Goal: Communication & Community: Participate in discussion

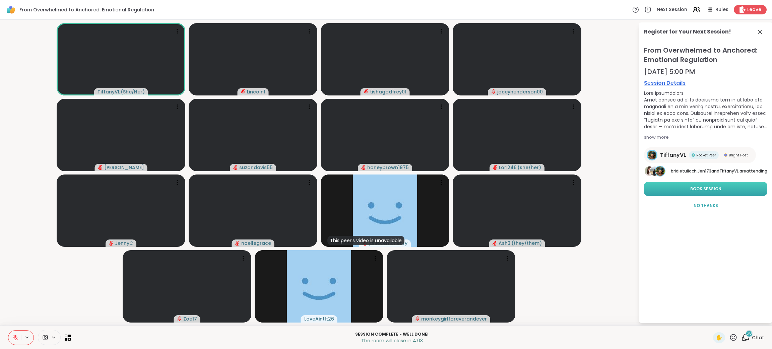
click at [673, 188] on button "Book Session" at bounding box center [705, 189] width 123 height 14
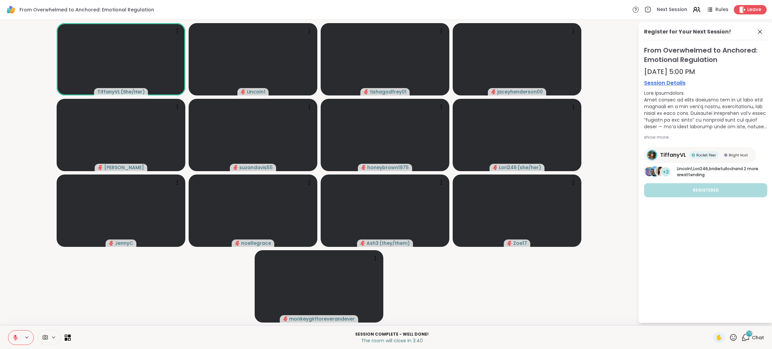
click at [752, 337] on span "Chat" at bounding box center [758, 337] width 12 height 7
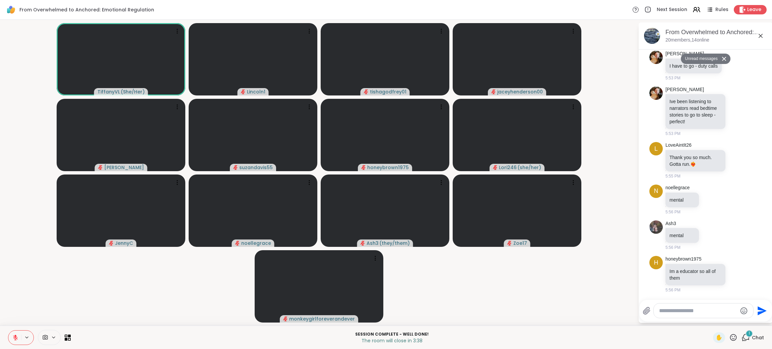
scroll to position [3413, 0]
click at [691, 308] on textarea "Type your message" at bounding box center [698, 311] width 78 height 7
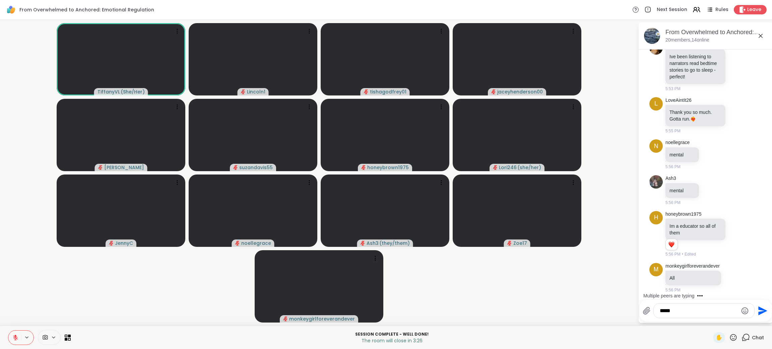
scroll to position [3479, 0]
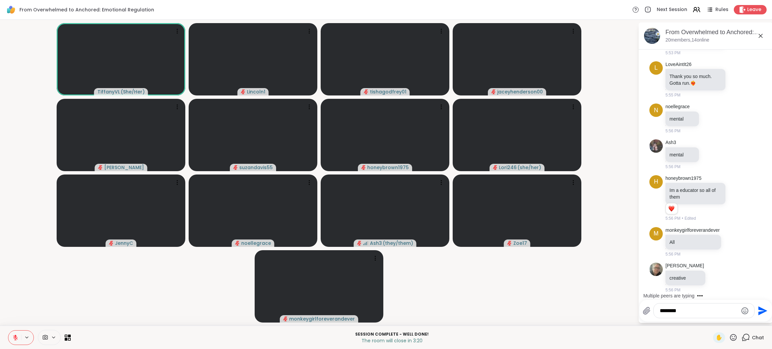
type textarea "*********"
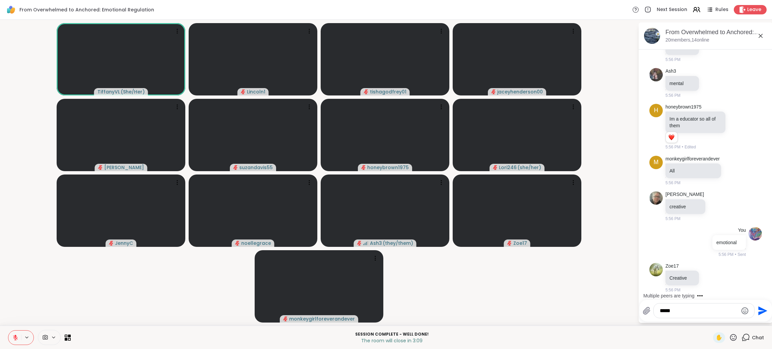
scroll to position [3600, 0]
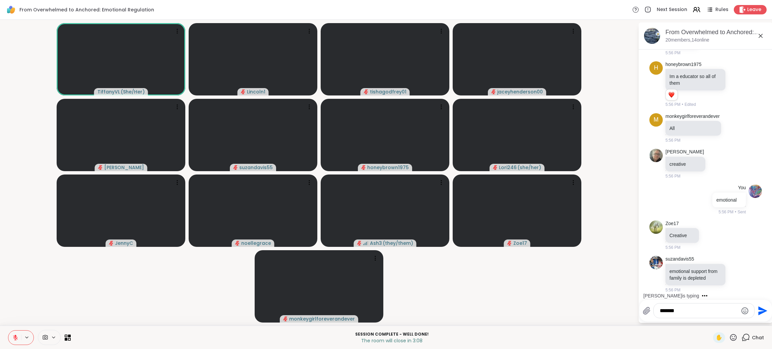
type textarea "********"
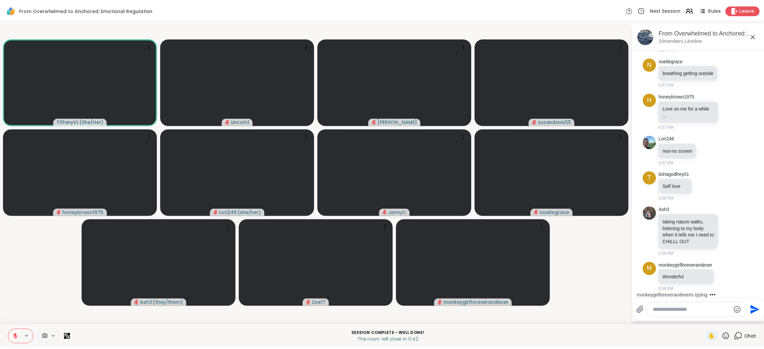
scroll to position [4113, 0]
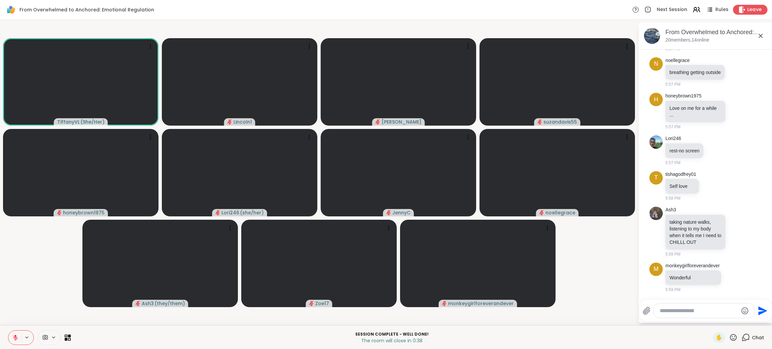
click at [747, 8] on span "Leave" at bounding box center [754, 9] width 15 height 7
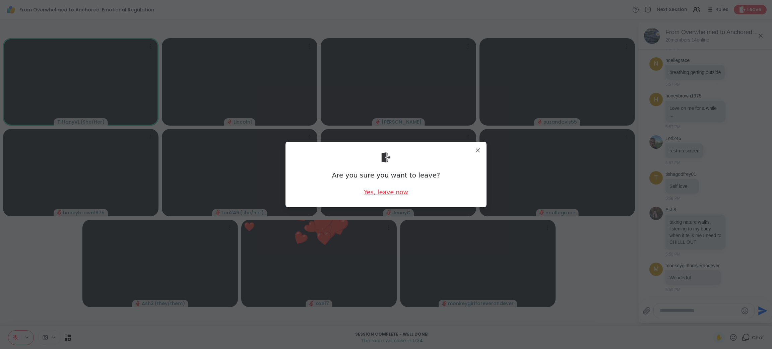
click at [380, 192] on div "Yes, leave now" at bounding box center [386, 192] width 44 height 8
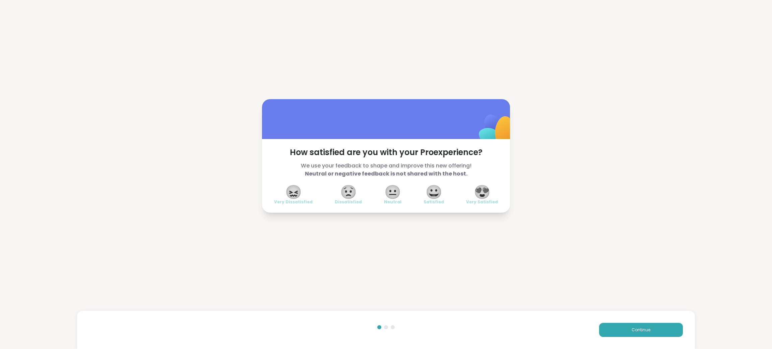
click at [480, 190] on span "😍" at bounding box center [482, 192] width 17 height 12
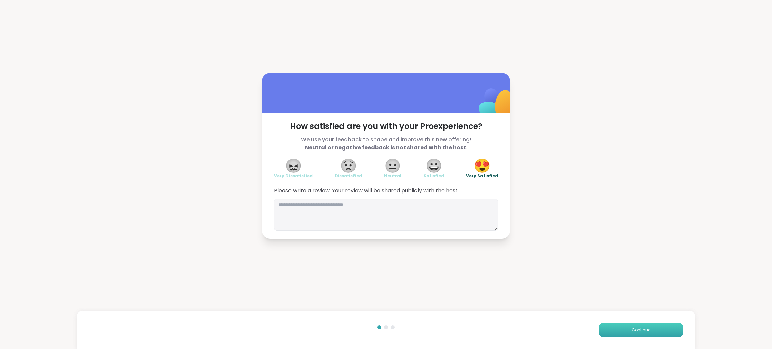
click at [625, 327] on button "Continue" at bounding box center [641, 330] width 84 height 14
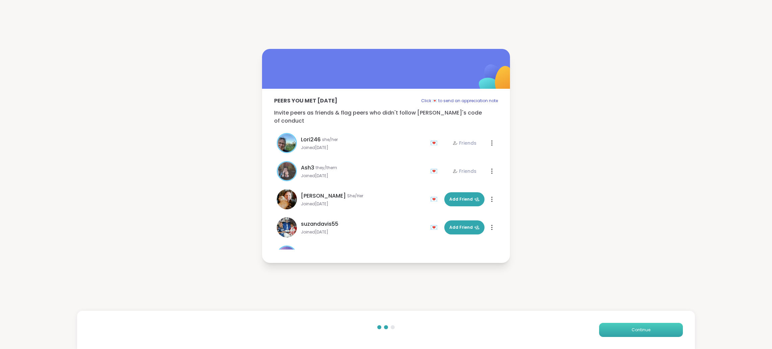
click at [625, 327] on button "Continue" at bounding box center [641, 330] width 84 height 14
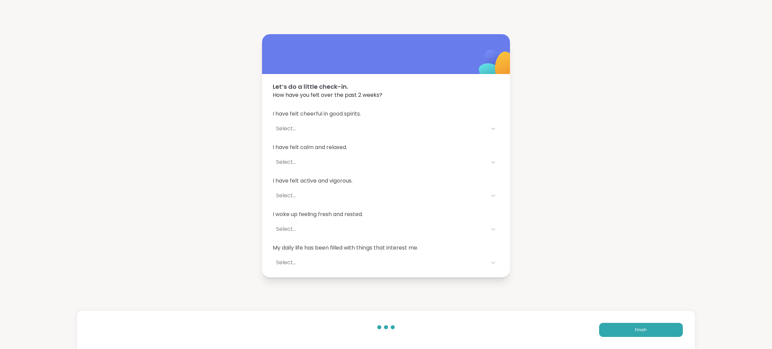
drag, startPoint x: 625, startPoint y: 327, endPoint x: 392, endPoint y: 150, distance: 291.6
click at [392, 150] on span "I have felt calm and relaxed." at bounding box center [386, 147] width 227 height 8
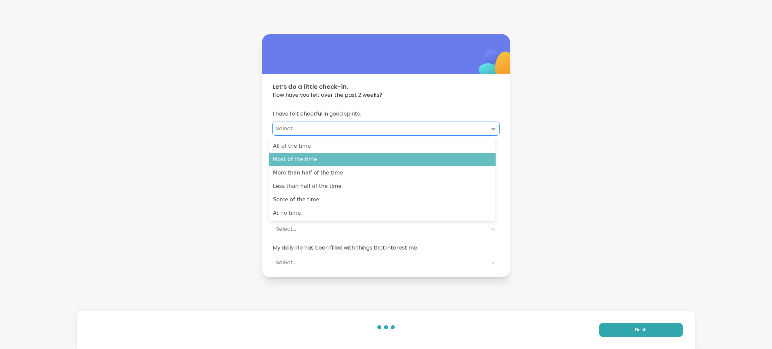
drag, startPoint x: 491, startPoint y: 128, endPoint x: 303, endPoint y: 162, distance: 190.9
click at [303, 162] on div "Most of the time" at bounding box center [382, 159] width 227 height 13
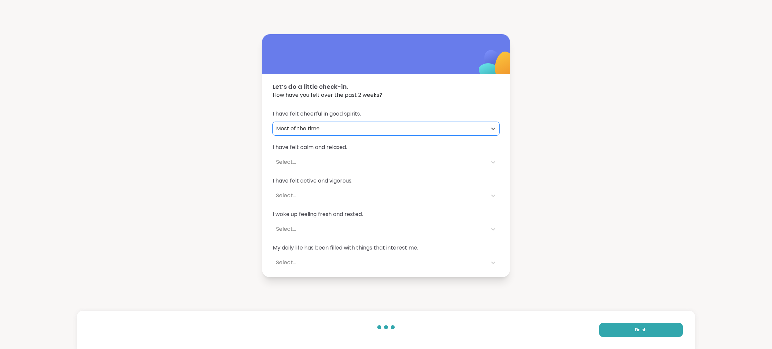
click at [281, 164] on div "Select..." at bounding box center [380, 162] width 208 height 8
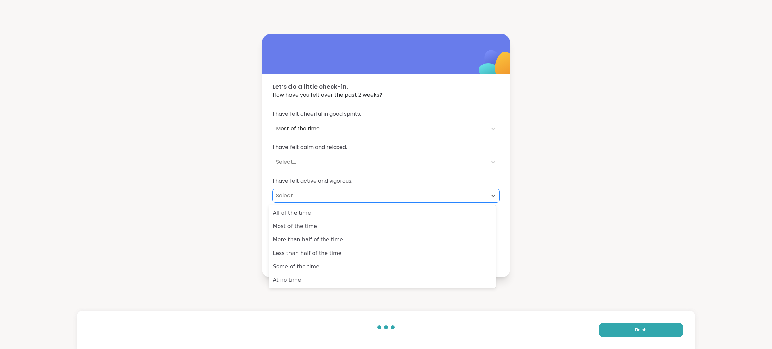
drag, startPoint x: 287, startPoint y: 188, endPoint x: 280, endPoint y: 199, distance: 12.2
click at [280, 199] on div "Select..." at bounding box center [380, 196] width 208 height 8
click at [278, 164] on div "Select..." at bounding box center [380, 162] width 208 height 8
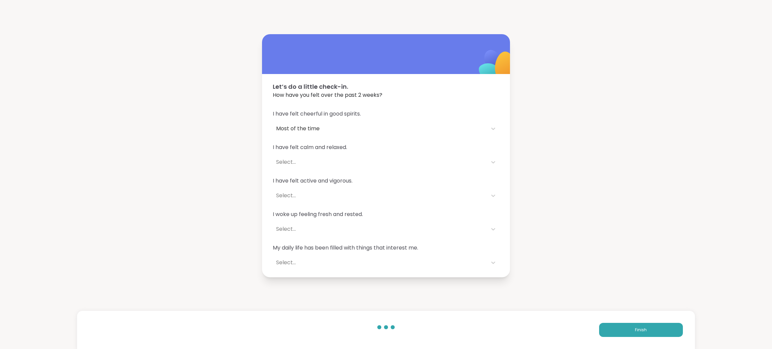
drag, startPoint x: 287, startPoint y: 193, endPoint x: 264, endPoint y: 168, distance: 34.4
click at [264, 168] on div "I have felt cheerful in good spirits. Most of the time I have felt calm and rel…" at bounding box center [386, 190] width 248 height 176
click at [276, 161] on div "Select..." at bounding box center [380, 162] width 208 height 8
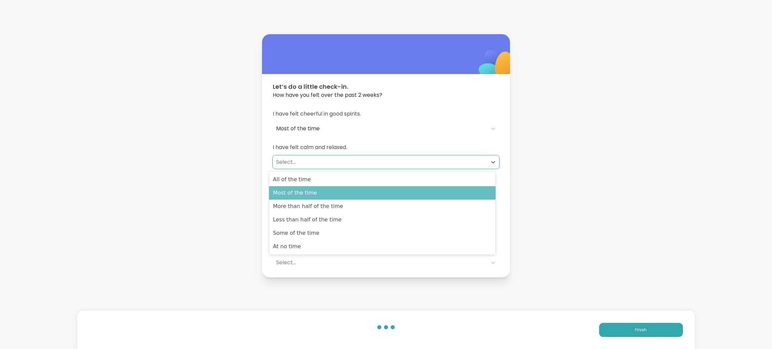
click at [272, 187] on div "Most of the time" at bounding box center [382, 192] width 227 height 13
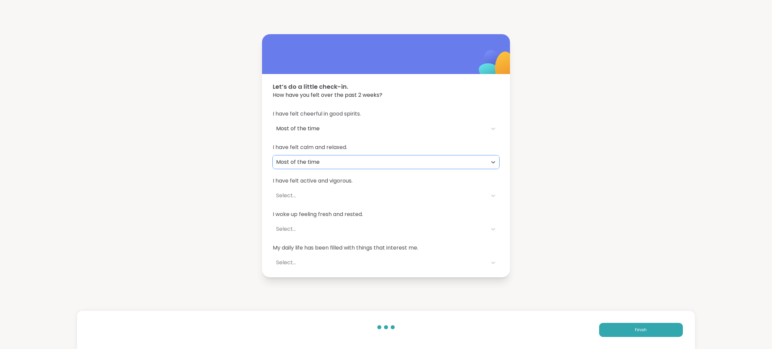
click at [276, 194] on div "Select..." at bounding box center [380, 196] width 208 height 8
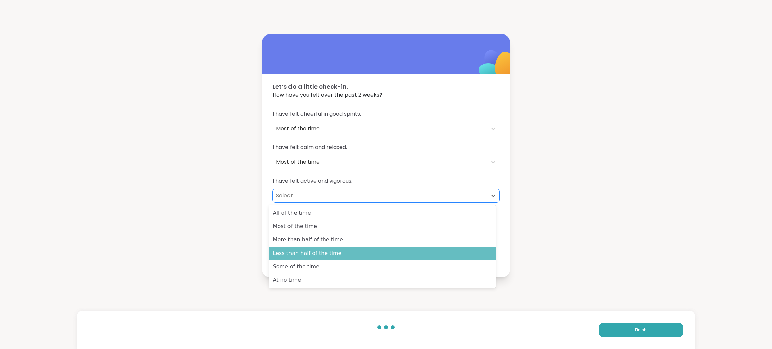
click at [278, 252] on div "Less than half of the time" at bounding box center [382, 253] width 227 height 13
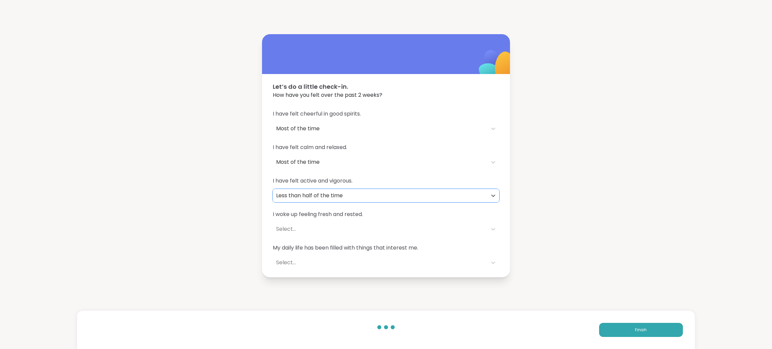
click at [286, 227] on div "Select..." at bounding box center [380, 229] width 208 height 8
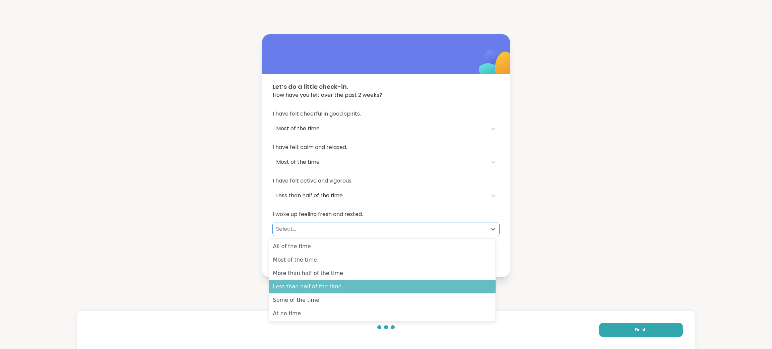
click at [284, 284] on div "Less than half of the time" at bounding box center [382, 286] width 227 height 13
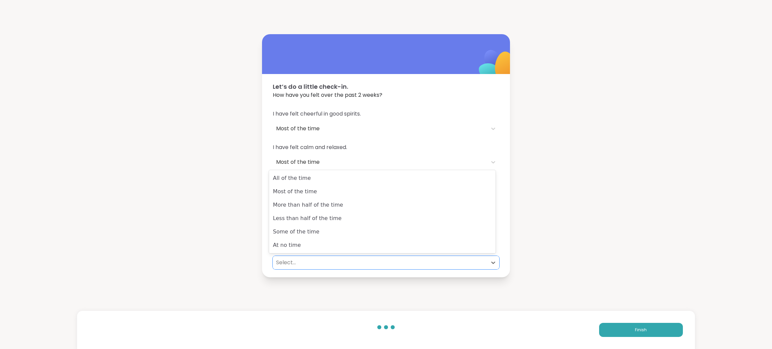
click at [284, 266] on div "Select..." at bounding box center [380, 263] width 208 height 8
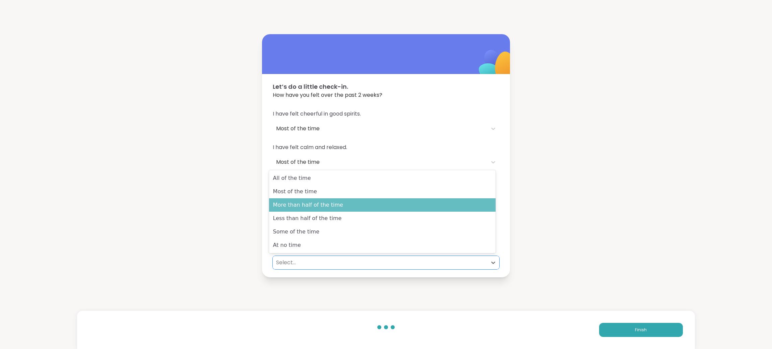
click at [288, 199] on div "More than half of the time" at bounding box center [382, 204] width 227 height 13
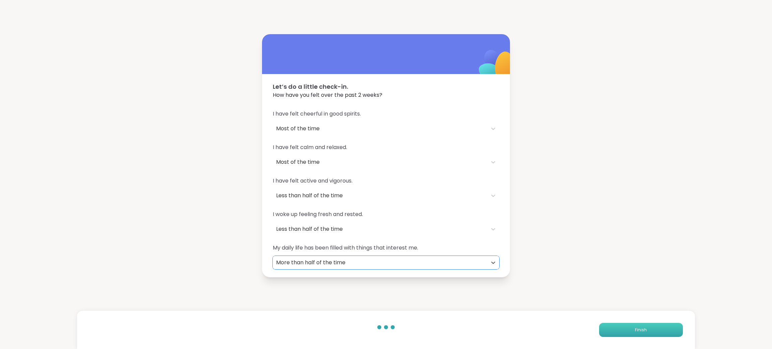
click at [628, 328] on button "Finish" at bounding box center [641, 330] width 84 height 14
